Goal: Navigation & Orientation: Find specific page/section

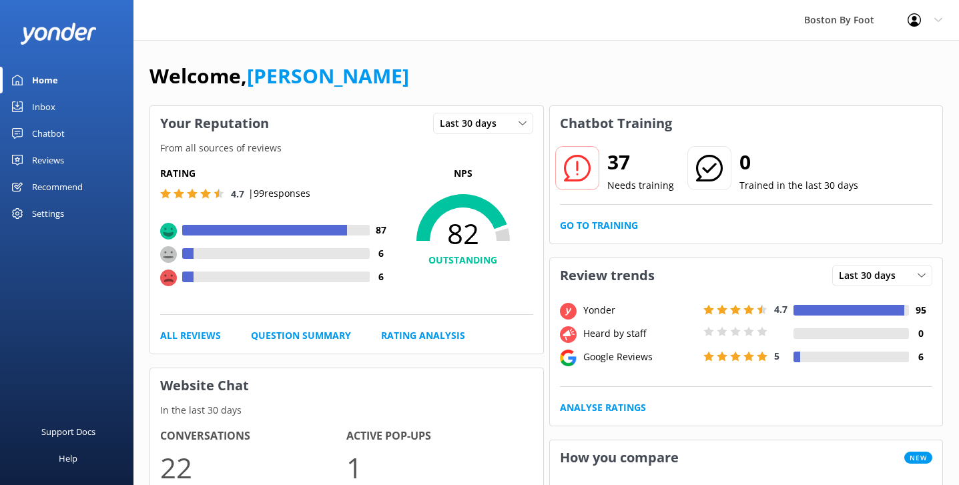
click at [65, 156] on link "Reviews" at bounding box center [66, 160] width 133 height 27
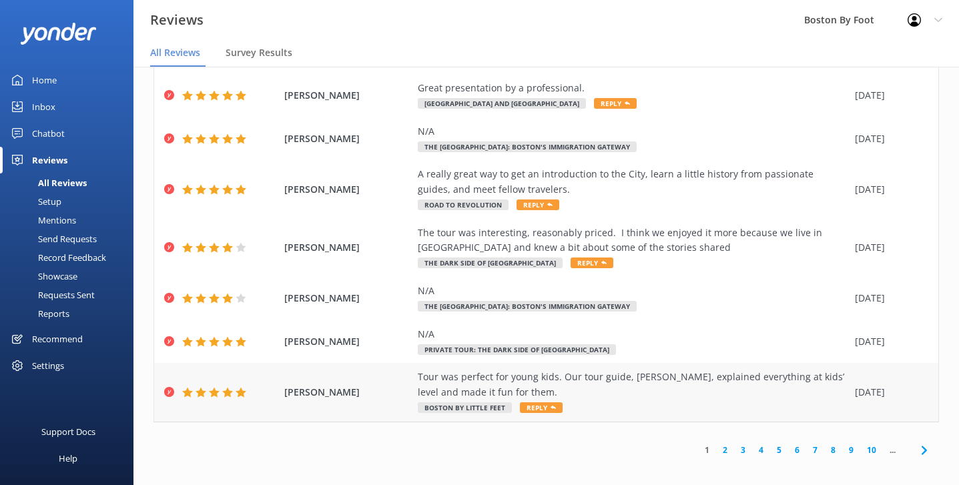
scroll to position [27, 0]
click at [761, 444] on link "4" at bounding box center [761, 450] width 18 height 13
